Goal: Book appointment/travel/reservation

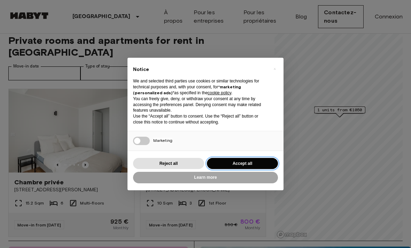
click at [262, 170] on button "Accept all" at bounding box center [242, 163] width 71 height 11
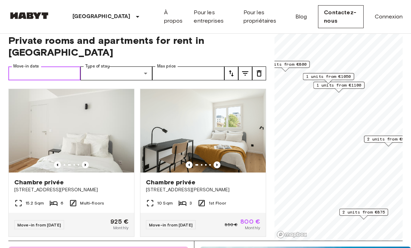
click at [27, 67] on input "Move-in date" at bounding box center [44, 74] width 72 height 14
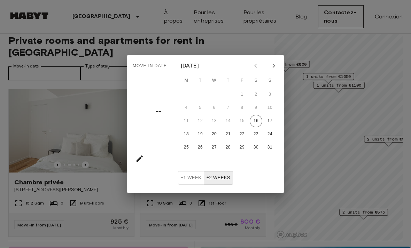
click at [24, 53] on div "Move-in date –– August 2025 M T W T F S S 1 2 3 4 5 6 7 8 9 10 11 12 13 14 15 1…" at bounding box center [205, 124] width 411 height 248
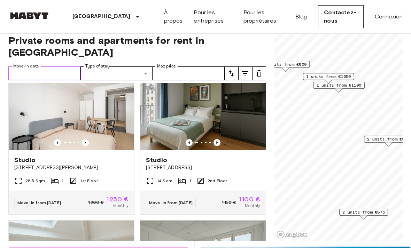
scroll to position [305, 0]
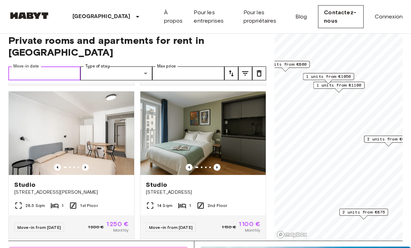
click at [219, 152] on img at bounding box center [202, 134] width 125 height 84
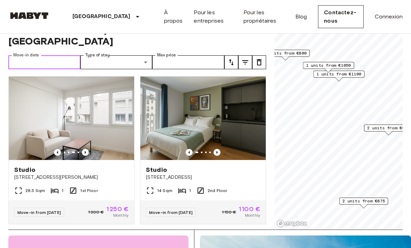
scroll to position [309, 0]
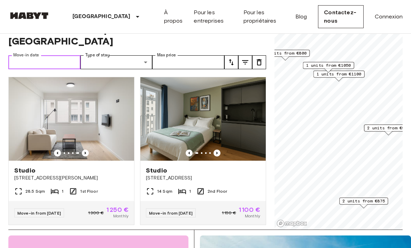
click at [29, 101] on img at bounding box center [71, 119] width 125 height 84
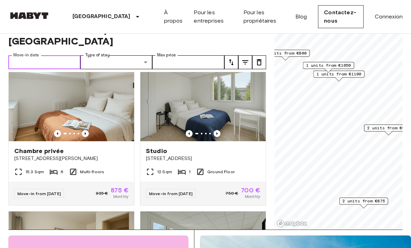
scroll to position [482, 0]
click at [28, 52] on label "Move-in date" at bounding box center [26, 55] width 26 height 6
click at [28, 55] on input "Move-in date" at bounding box center [44, 62] width 72 height 14
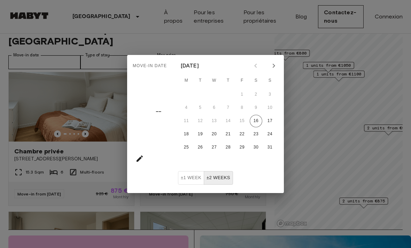
click at [34, 44] on div "Move-in date –– August 2025 M T W T F S S 1 2 3 4 5 6 7 8 9 10 11 12 13 14 15 1…" at bounding box center [205, 124] width 411 height 248
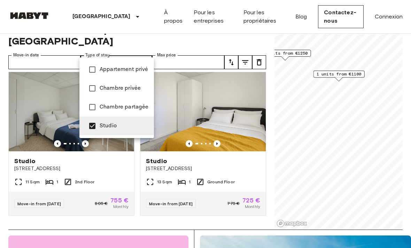
type input "******"
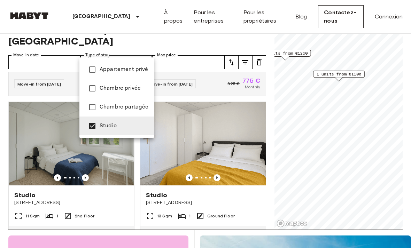
click at [20, 94] on div at bounding box center [205, 124] width 411 height 248
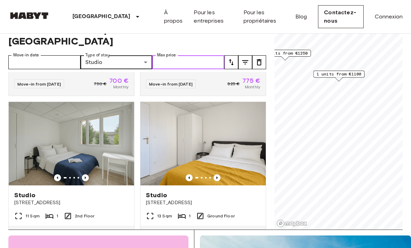
click at [187, 56] on input "Max price" at bounding box center [188, 62] width 72 height 14
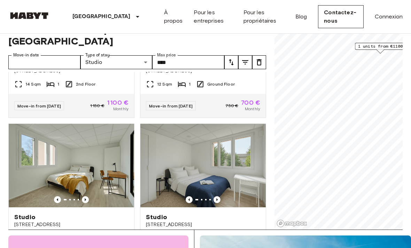
scroll to position [107, 0]
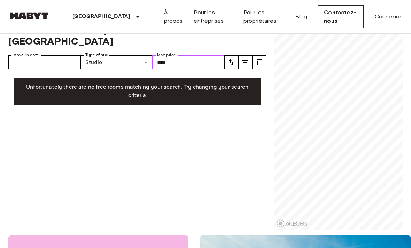
type input "****"
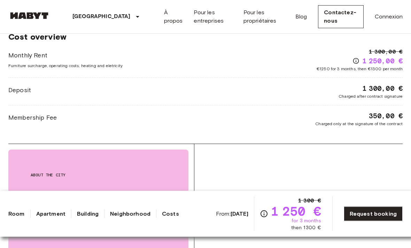
scroll to position [739, 0]
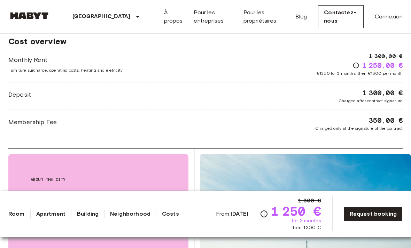
click at [378, 222] on link "Request booking" at bounding box center [373, 214] width 59 height 15
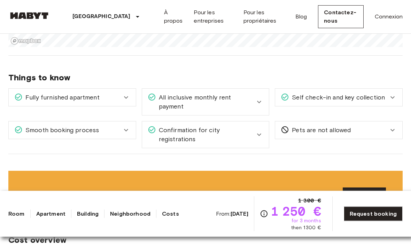
scroll to position [536, 0]
